Goal: Task Accomplishment & Management: Manage account settings

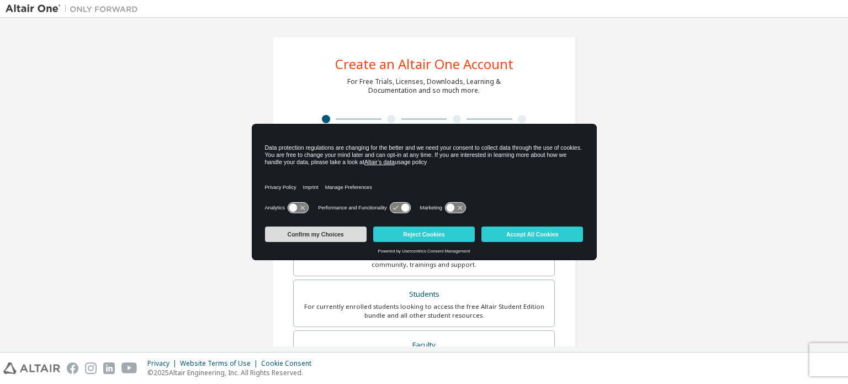
click at [340, 235] on button "Confirm my Choices" at bounding box center [316, 233] width 102 height 15
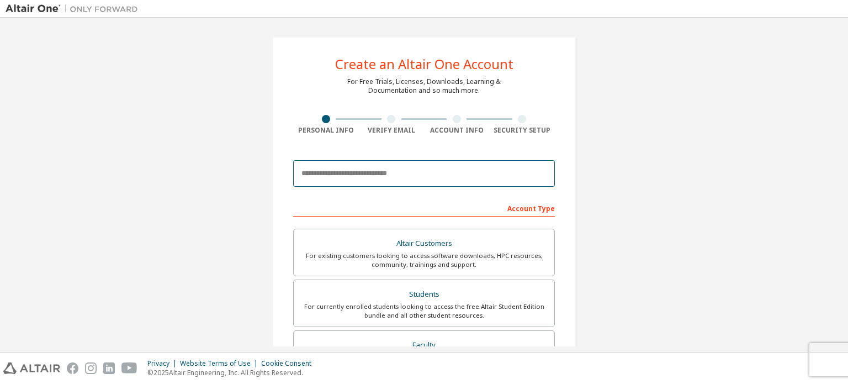
click at [339, 163] on input "email" at bounding box center [424, 173] width 262 height 26
type input "**********"
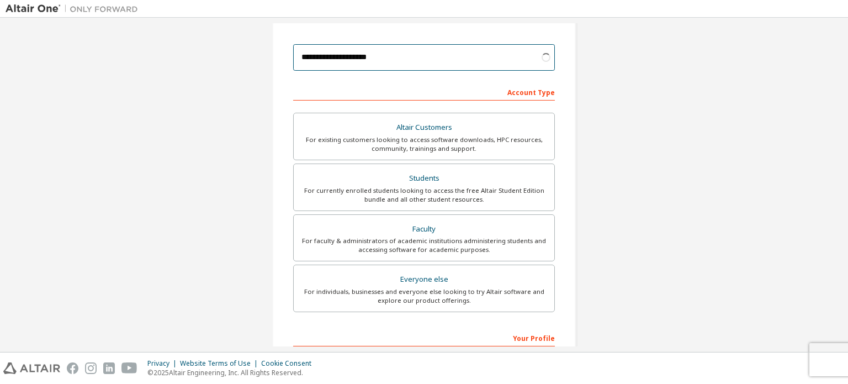
scroll to position [118, 0]
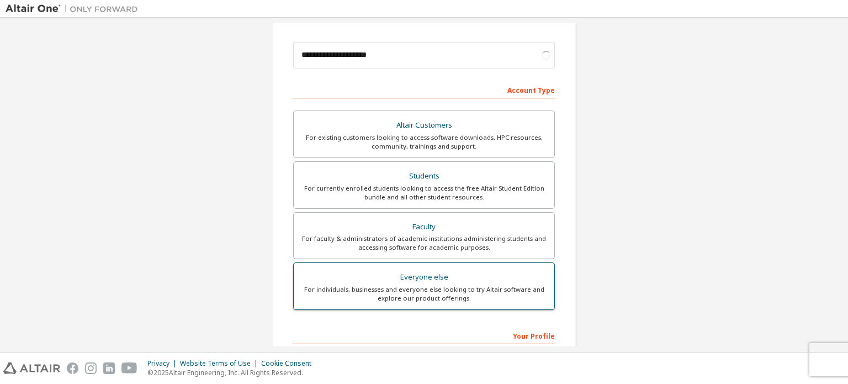
click at [428, 274] on div "Everyone else" at bounding box center [423, 276] width 247 height 15
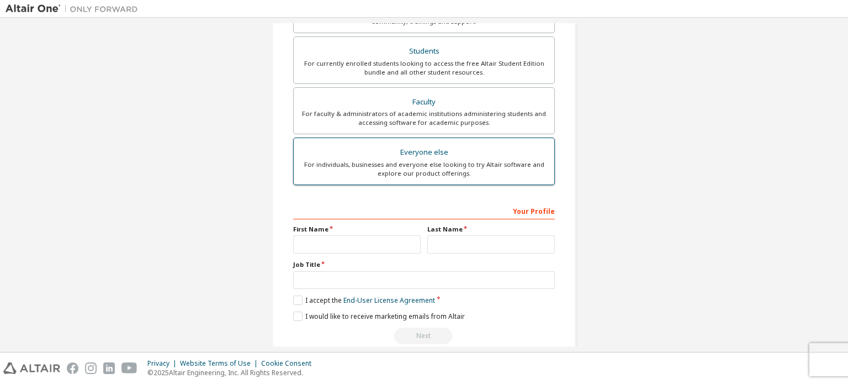
scroll to position [259, 0]
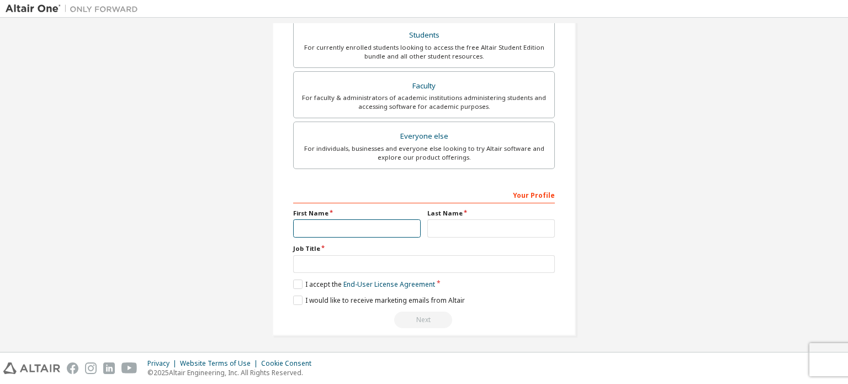
click at [362, 224] on input "text" at bounding box center [357, 228] width 128 height 18
type input "******"
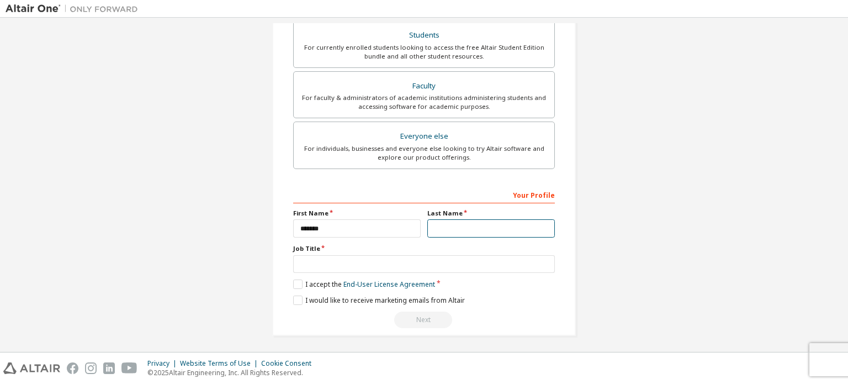
click at [449, 219] on input "text" at bounding box center [491, 228] width 128 height 18
type input "******"
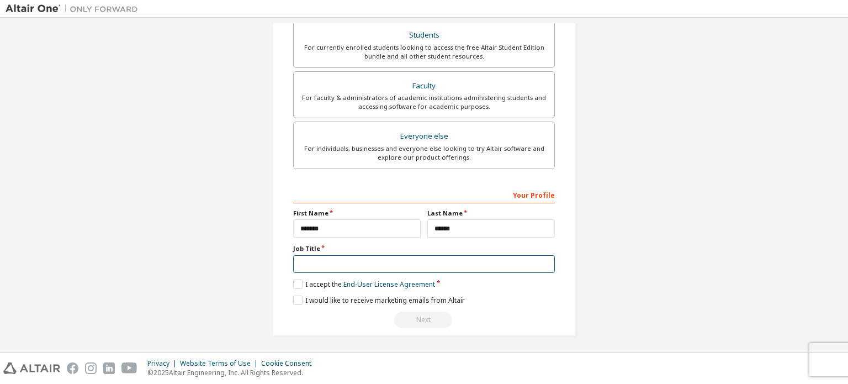
click at [343, 268] on input "text" at bounding box center [424, 264] width 262 height 18
type input "*******"
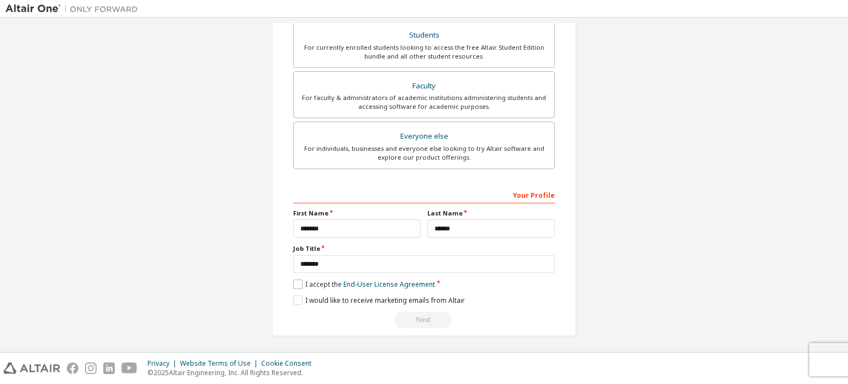
drag, startPoint x: 289, startPoint y: 284, endPoint x: 294, endPoint y: 282, distance: 5.7
click at [294, 282] on div "**********" at bounding box center [424, 57] width 304 height 558
click at [294, 282] on label "I accept the End-User License Agreement" at bounding box center [364, 283] width 142 height 9
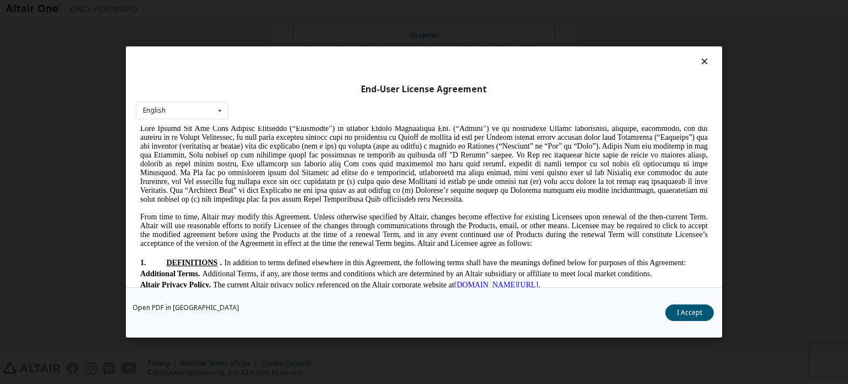
scroll to position [124, 0]
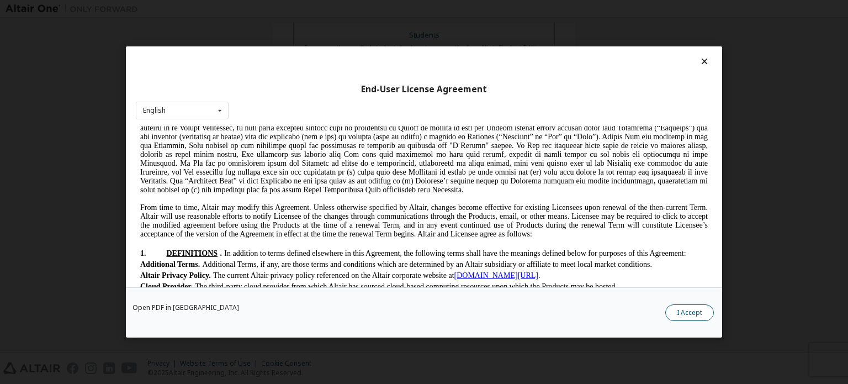
click at [685, 313] on button "I Accept" at bounding box center [689, 312] width 49 height 17
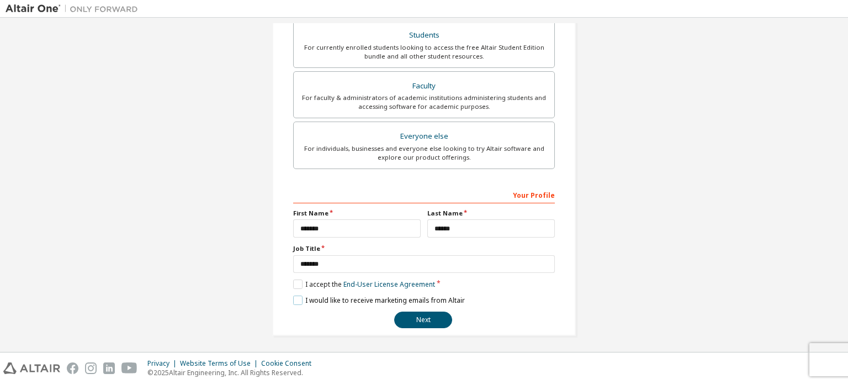
click at [294, 295] on label "I would like to receive marketing emails from Altair" at bounding box center [379, 299] width 172 height 9
click at [406, 319] on button "Next" at bounding box center [423, 319] width 58 height 17
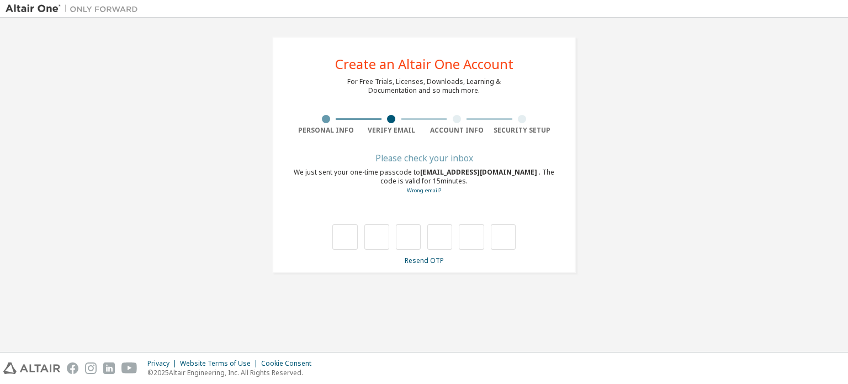
type input "*"
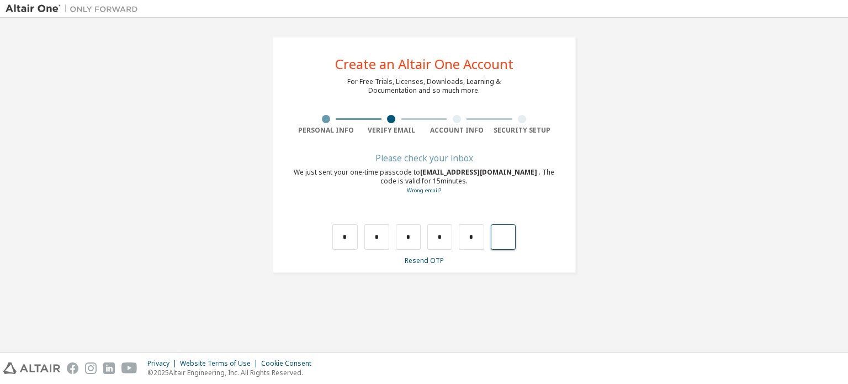
type input "*"
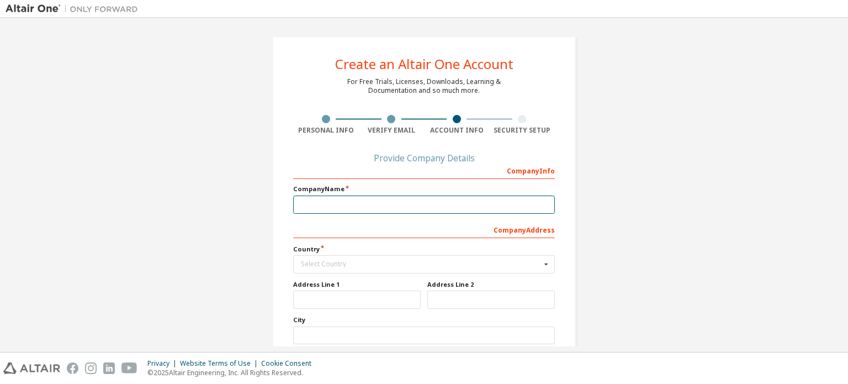
click at [327, 210] on input "text" at bounding box center [424, 204] width 262 height 18
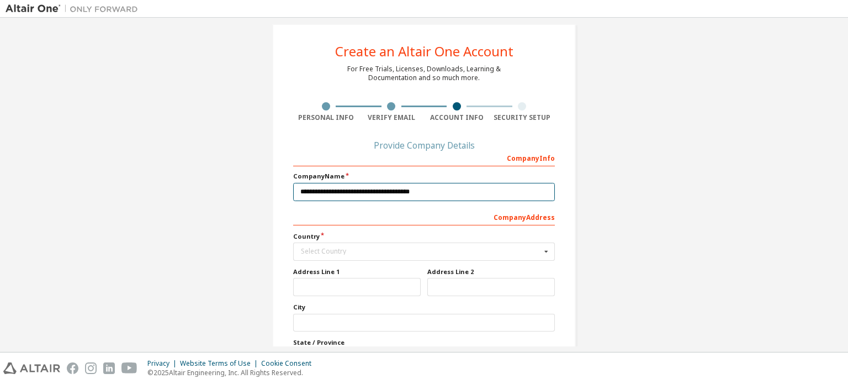
scroll to position [13, 0]
type input "**********"
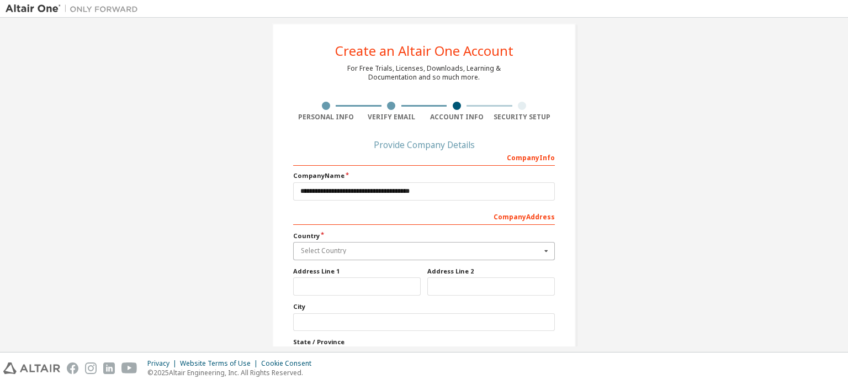
click at [353, 254] on input "text" at bounding box center [424, 250] width 261 height 17
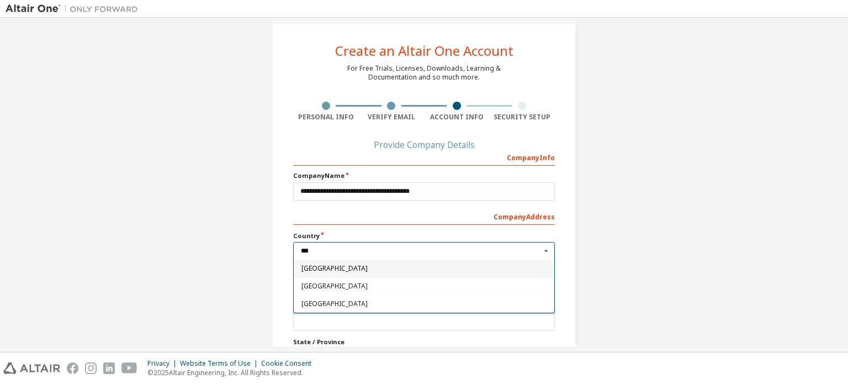
scroll to position [0, 0]
type input "***"
click at [375, 291] on div "India" at bounding box center [424, 286] width 261 height 18
type input "***"
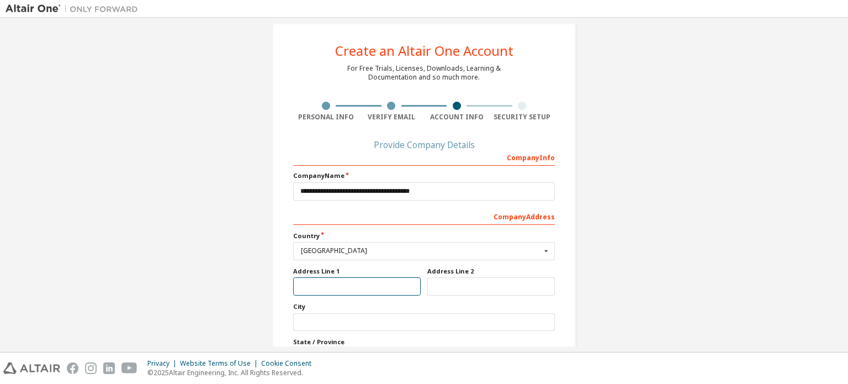
click at [348, 284] on input "text" at bounding box center [357, 286] width 128 height 18
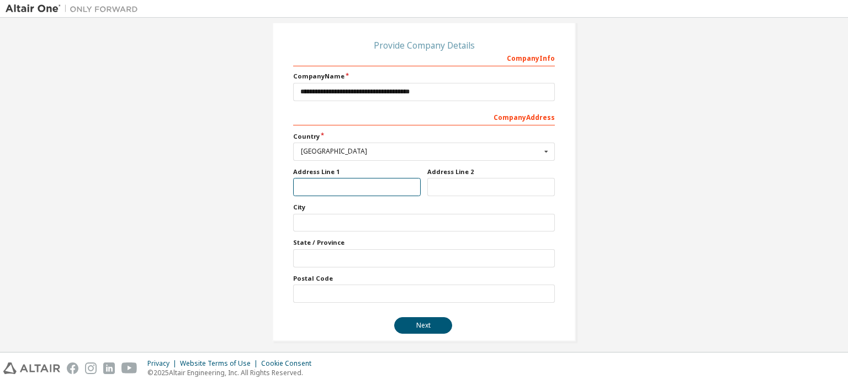
scroll to position [118, 0]
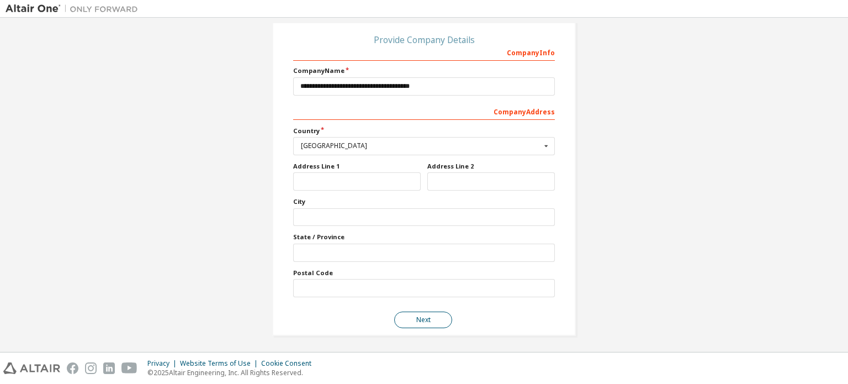
click at [402, 311] on button "Next" at bounding box center [423, 319] width 58 height 17
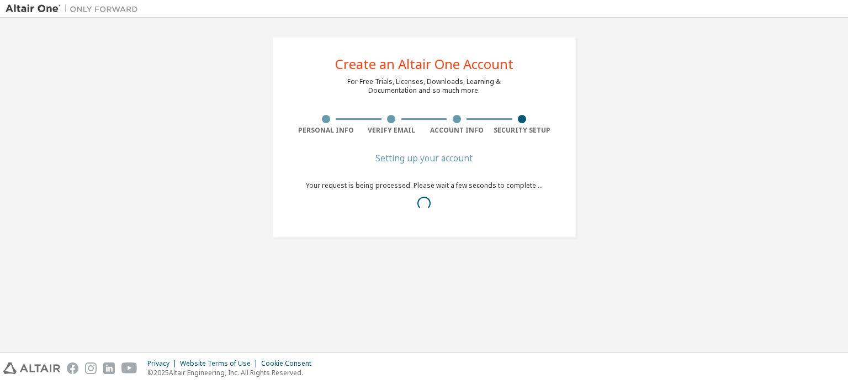
scroll to position [0, 0]
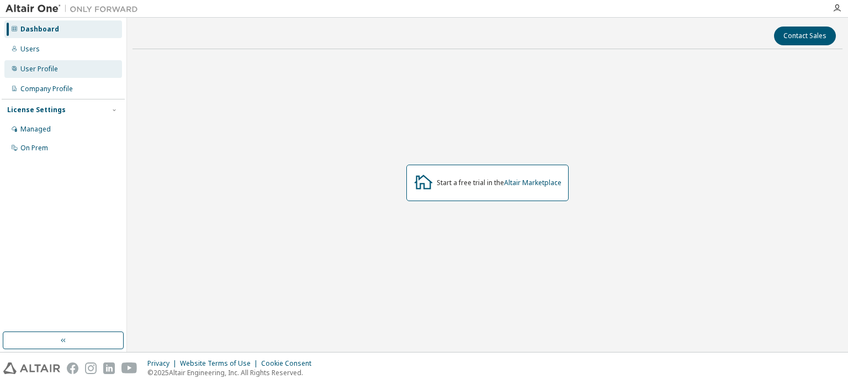
click at [46, 63] on div "User Profile" at bounding box center [63, 69] width 118 height 18
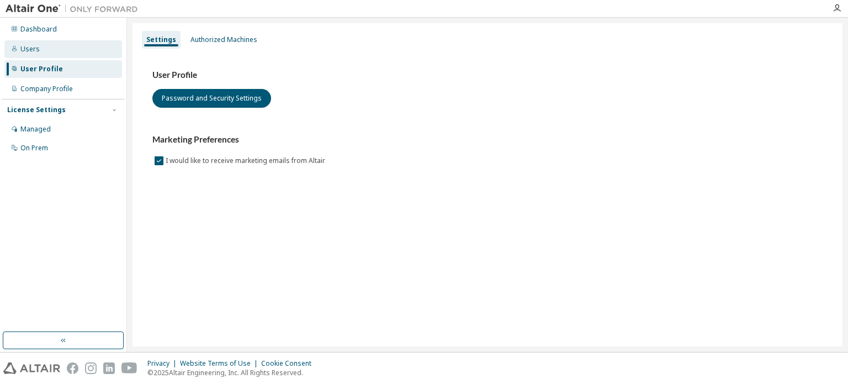
click at [46, 45] on div "Users" at bounding box center [63, 49] width 118 height 18
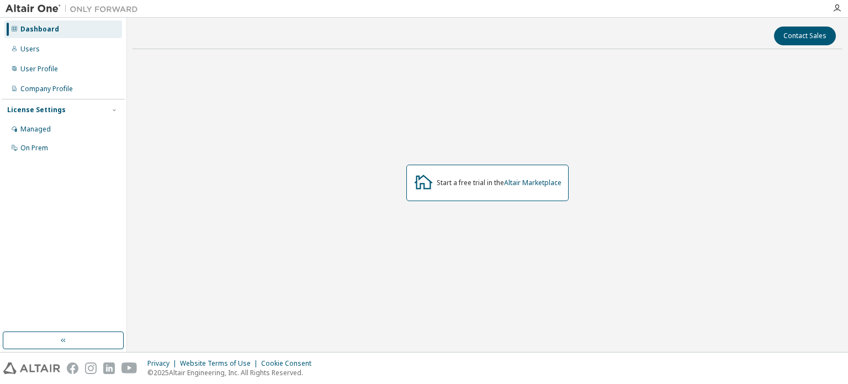
click at [485, 187] on div "Start a free trial in the Altair Marketplace" at bounding box center [499, 182] width 125 height 9
click at [63, 130] on div "Managed" at bounding box center [63, 129] width 118 height 18
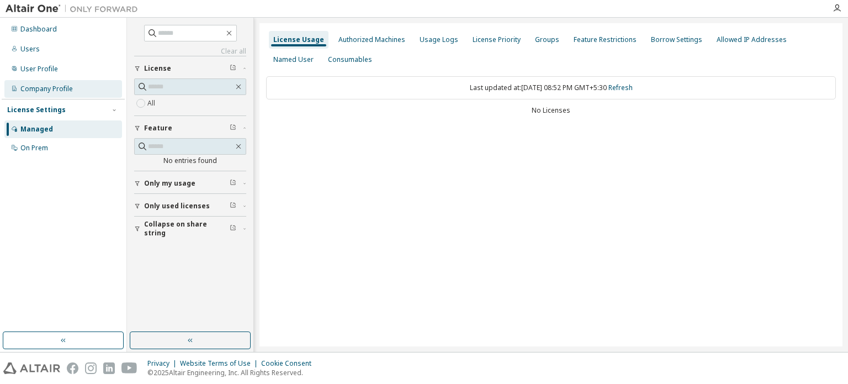
click at [51, 88] on div "Company Profile" at bounding box center [46, 88] width 52 height 9
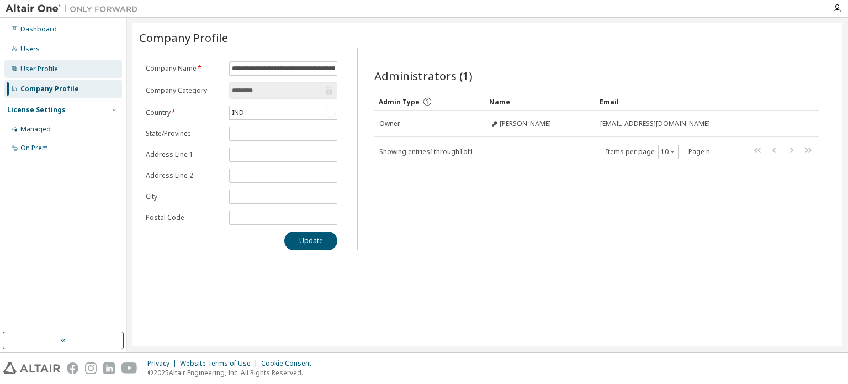
click at [50, 70] on div "User Profile" at bounding box center [39, 69] width 38 height 9
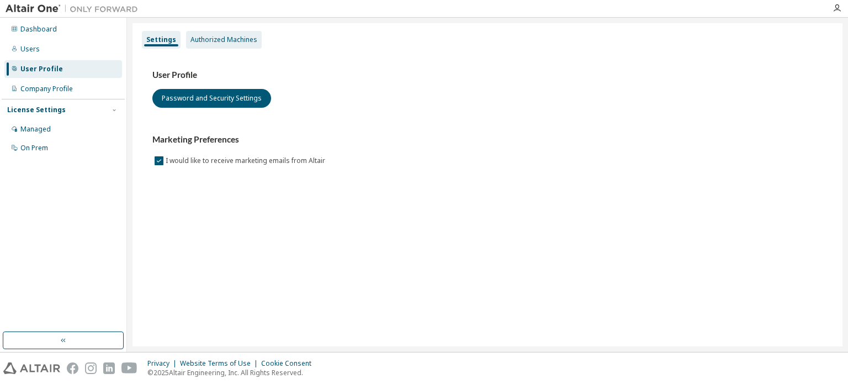
click at [200, 42] on div "Authorized Machines" at bounding box center [223, 39] width 67 height 9
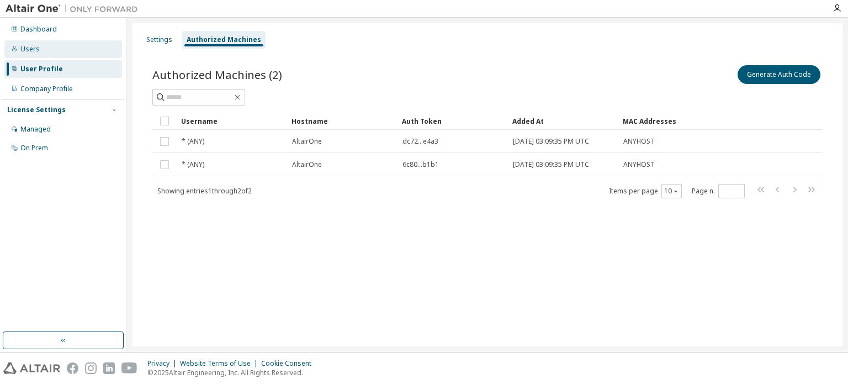
click at [56, 50] on div "Users" at bounding box center [63, 49] width 118 height 18
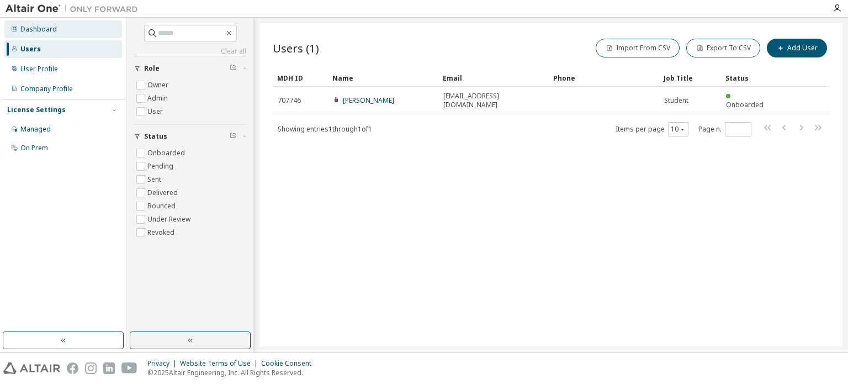
click at [39, 35] on div "Dashboard" at bounding box center [63, 29] width 118 height 18
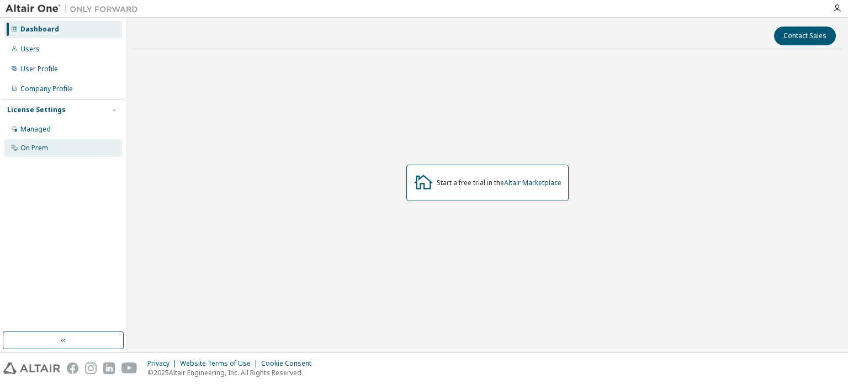
click at [36, 147] on div "On Prem" at bounding box center [34, 148] width 28 height 9
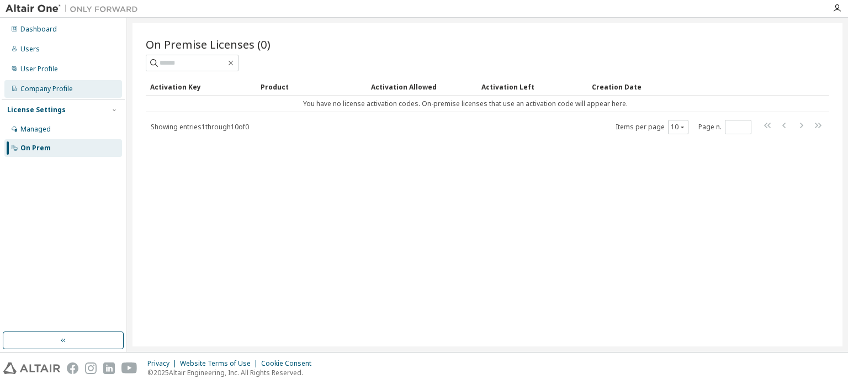
click at [40, 88] on div "Company Profile" at bounding box center [46, 88] width 52 height 9
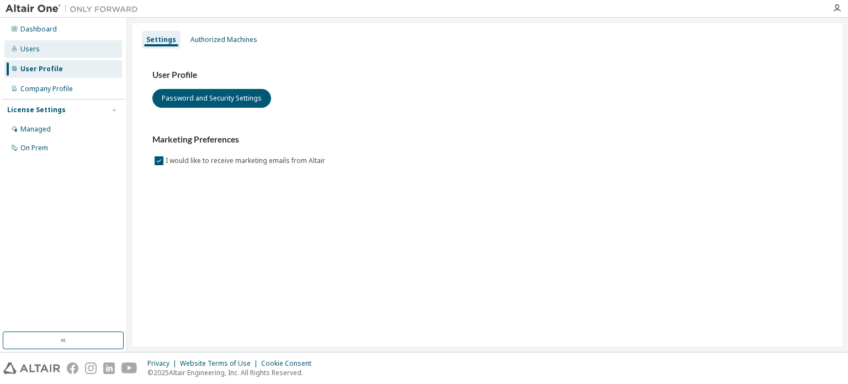
click at [81, 44] on div "Users" at bounding box center [63, 49] width 118 height 18
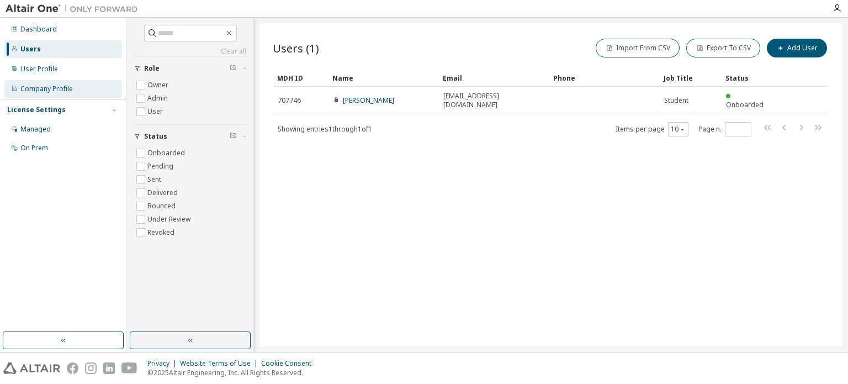
click at [87, 91] on div "Company Profile" at bounding box center [63, 89] width 118 height 18
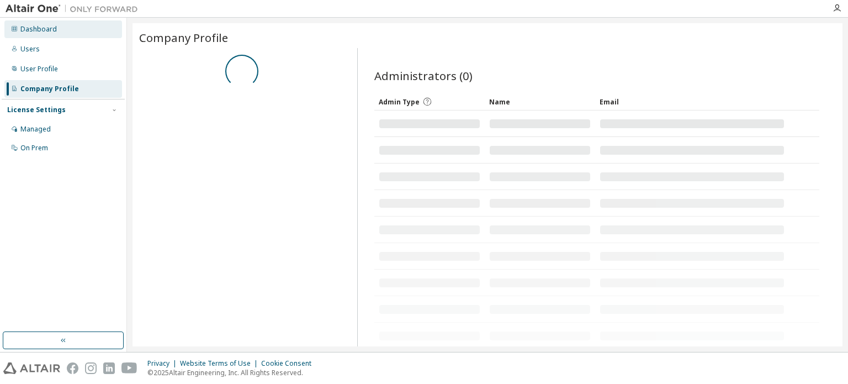
click at [62, 26] on div "Dashboard" at bounding box center [63, 29] width 118 height 18
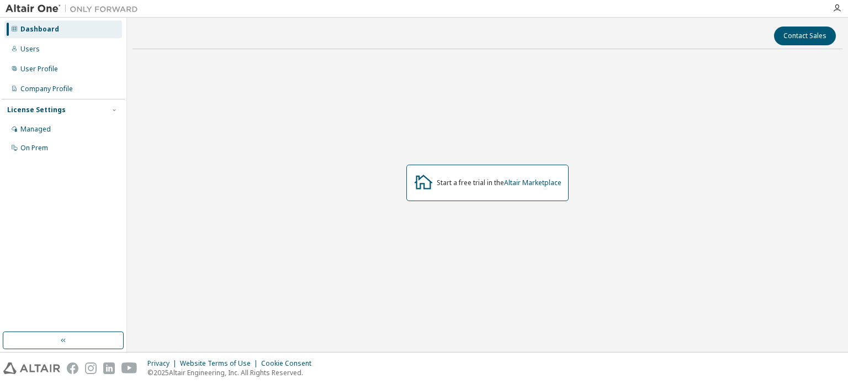
click at [491, 184] on div "Start a free trial in the Altair Marketplace" at bounding box center [499, 182] width 125 height 9
click at [543, 184] on link "Altair Marketplace" at bounding box center [532, 182] width 57 height 9
